Goal: Task Accomplishment & Management: Manage account settings

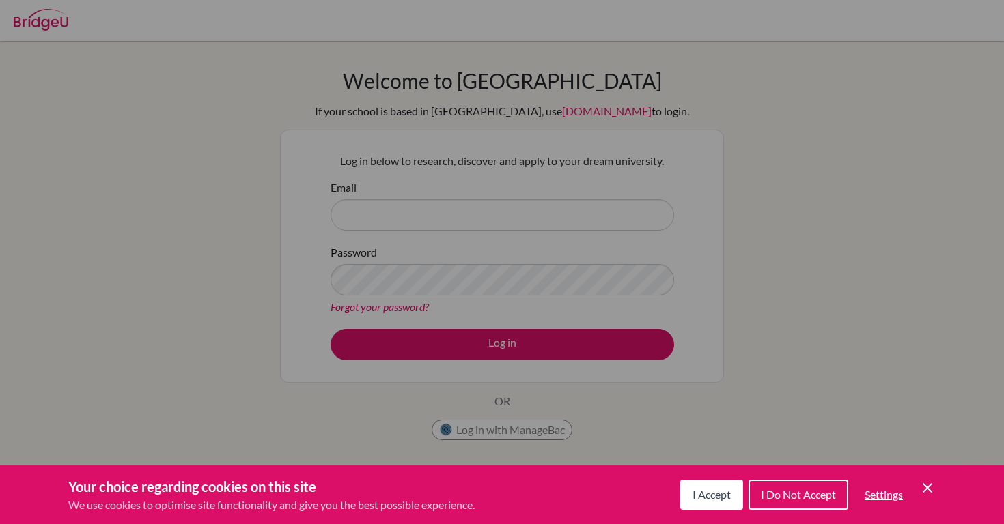
click at [535, 230] on div "Cookie Preferences" at bounding box center [502, 262] width 1004 height 524
click at [925, 484] on icon "Cookie Control Close Icon" at bounding box center [927, 488] width 16 height 16
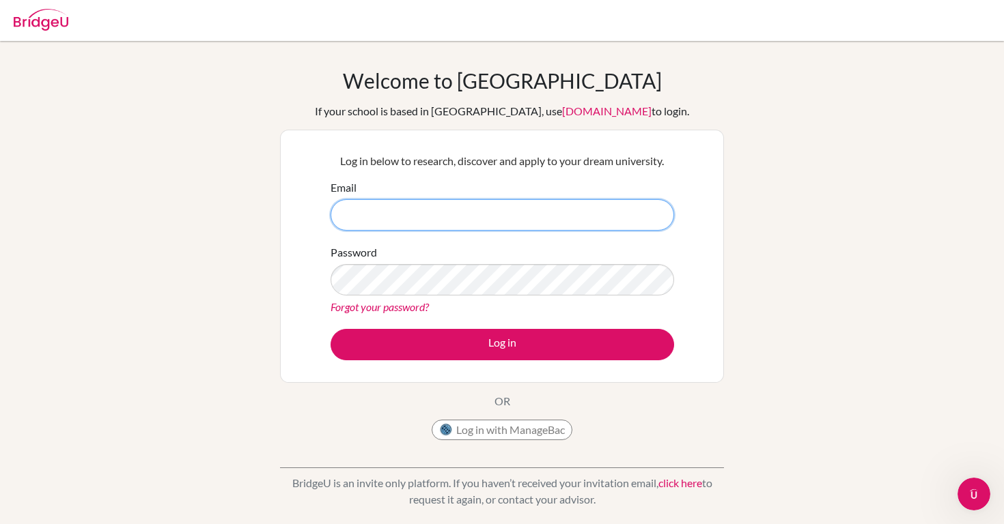
click at [538, 225] on input "Email" at bounding box center [501, 214] width 343 height 31
type input "CIS24067@studentscis.com"
click at [372, 309] on link "Forgot your password?" at bounding box center [379, 306] width 98 height 13
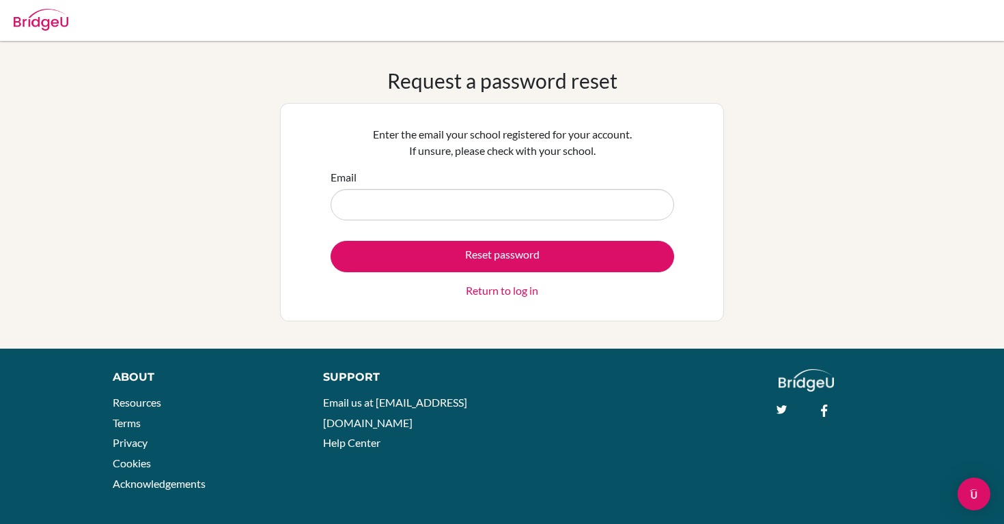
click at [444, 201] on input "Email" at bounding box center [501, 204] width 343 height 31
type input "[EMAIL_ADDRESS][DOMAIN_NAME]"
click at [330, 241] on button "Reset password" at bounding box center [501, 256] width 343 height 31
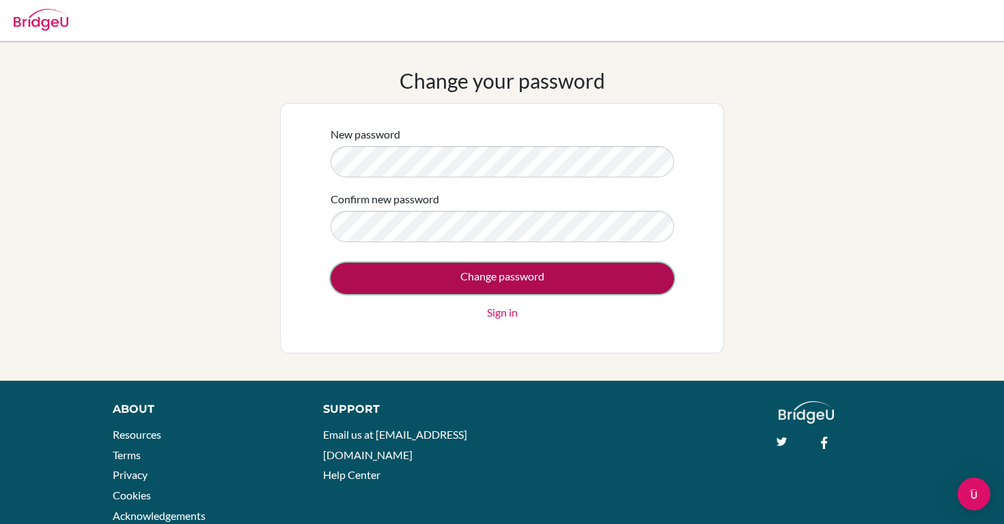
click at [388, 284] on input "Change password" at bounding box center [501, 278] width 343 height 31
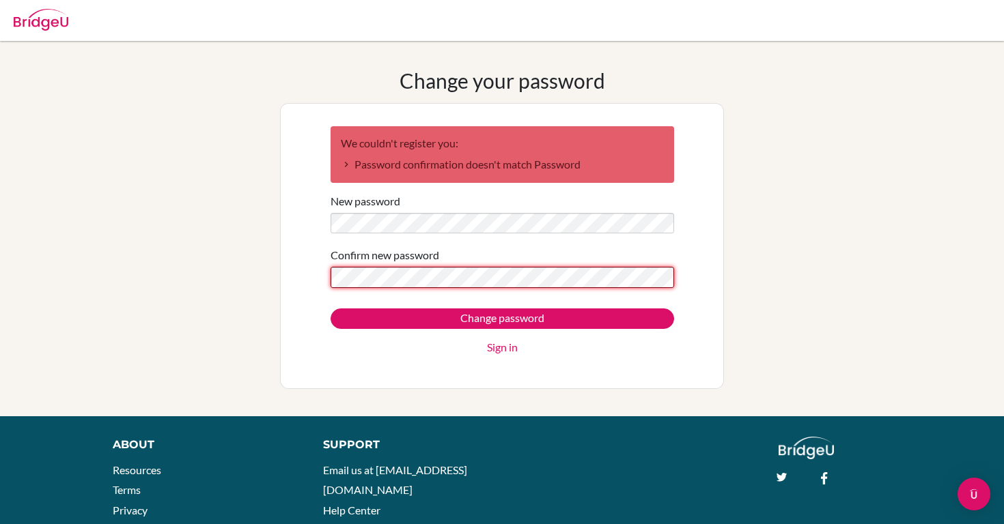
click at [330, 309] on input "Change password" at bounding box center [501, 319] width 343 height 20
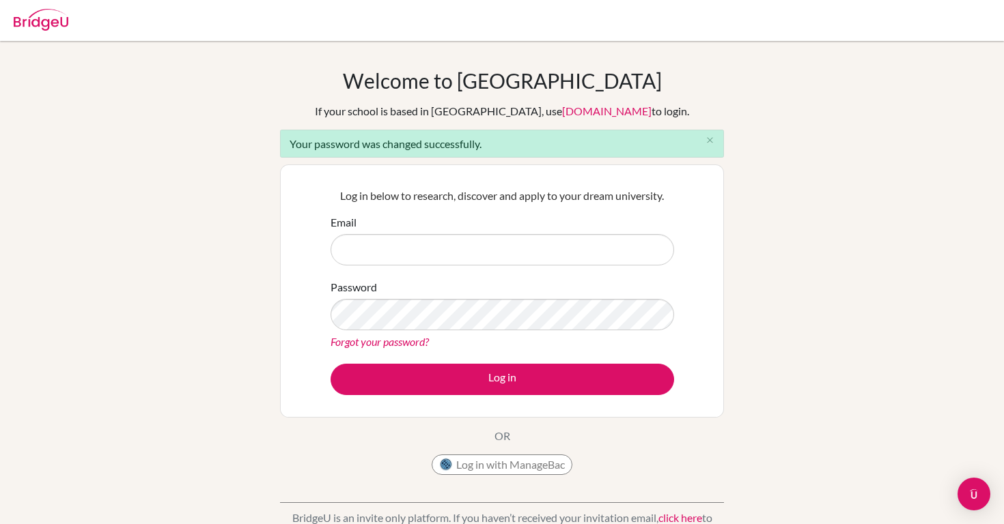
type input "C"
type input "[EMAIL_ADDRESS][DOMAIN_NAME]"
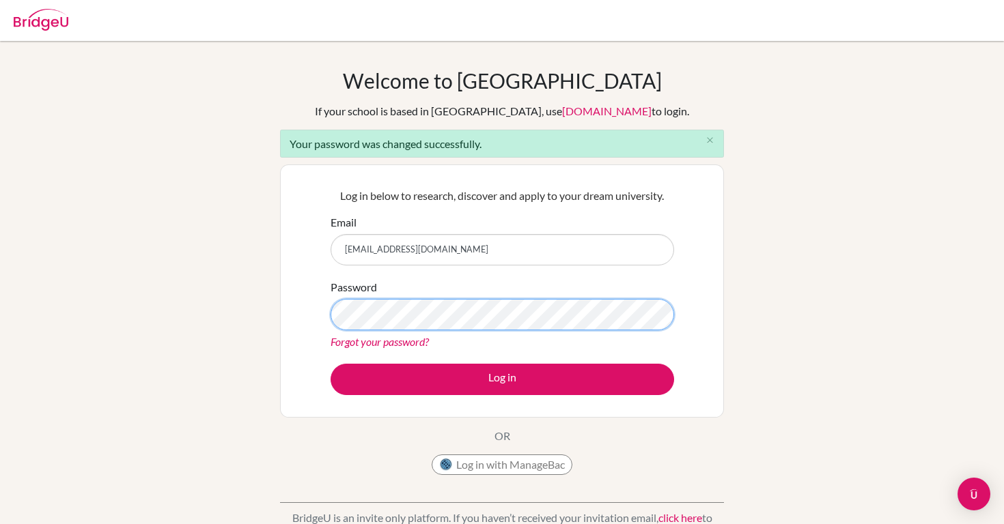
click at [330, 364] on button "Log in" at bounding box center [501, 379] width 343 height 31
